Goal: Navigation & Orientation: Find specific page/section

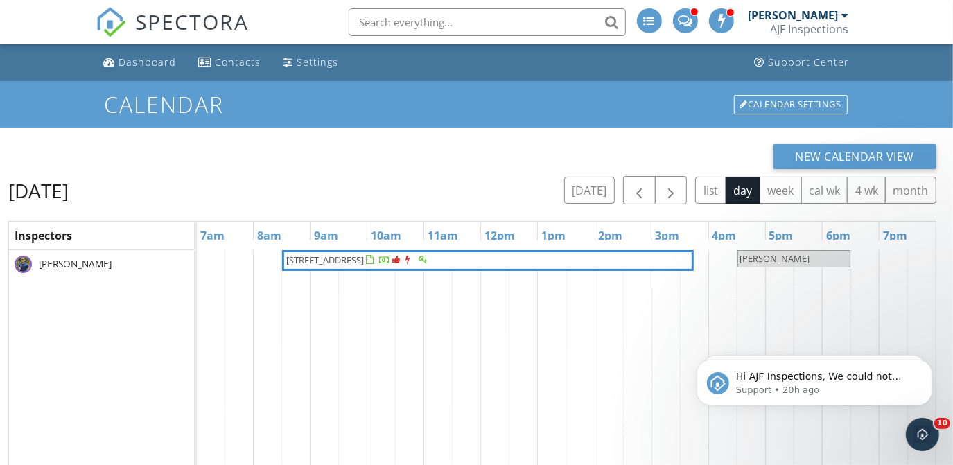
click at [793, 30] on div "AJF Inspections" at bounding box center [810, 29] width 78 height 14
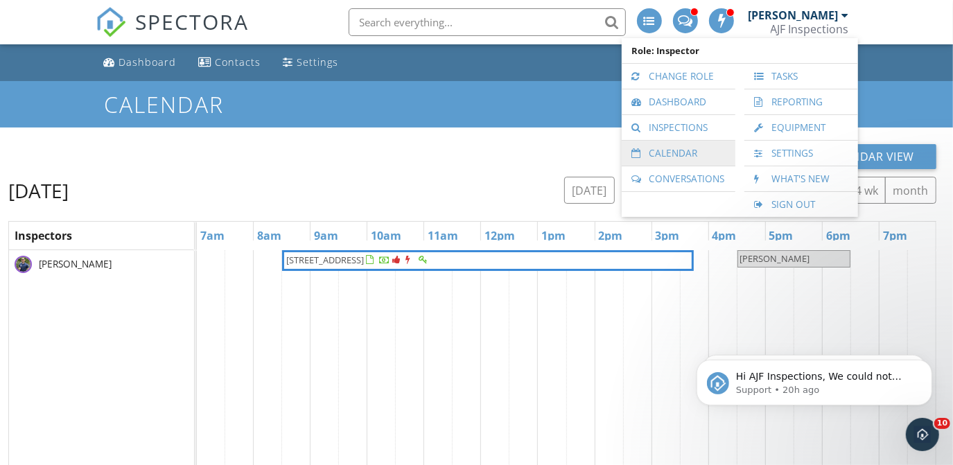
click at [649, 156] on link "Calendar" at bounding box center [679, 153] width 100 height 25
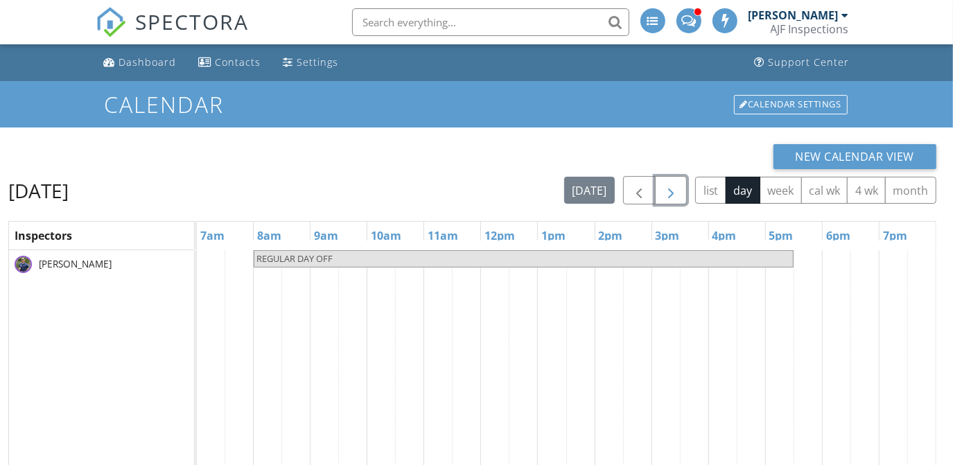
click at [667, 196] on span "button" at bounding box center [670, 190] width 17 height 17
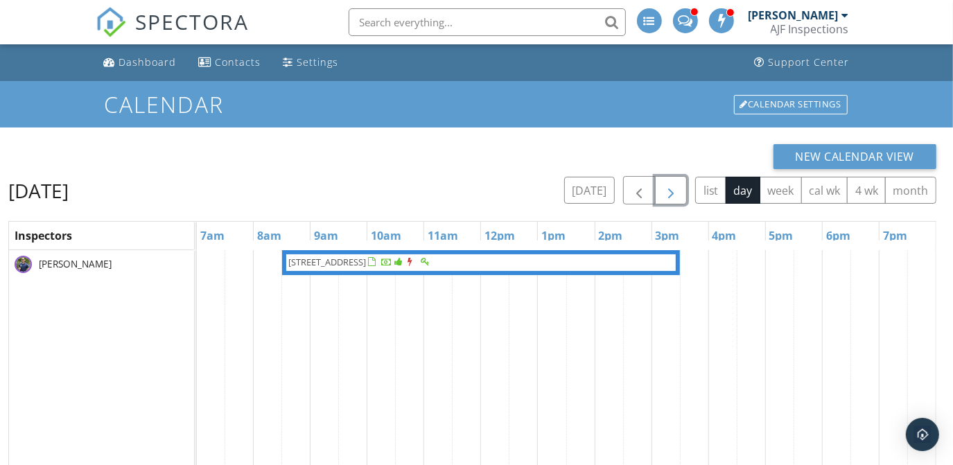
click at [667, 196] on span "button" at bounding box center [670, 190] width 17 height 17
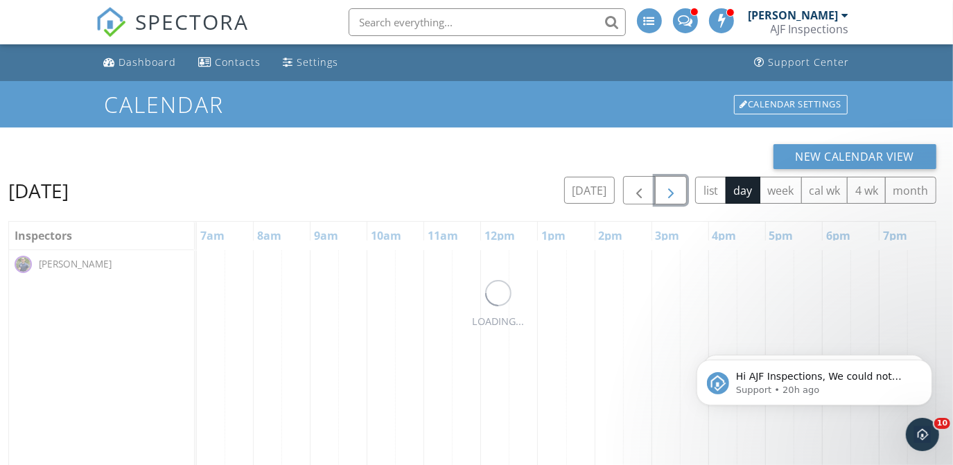
click at [667, 196] on span "button" at bounding box center [670, 190] width 17 height 17
